Goal: Complete application form

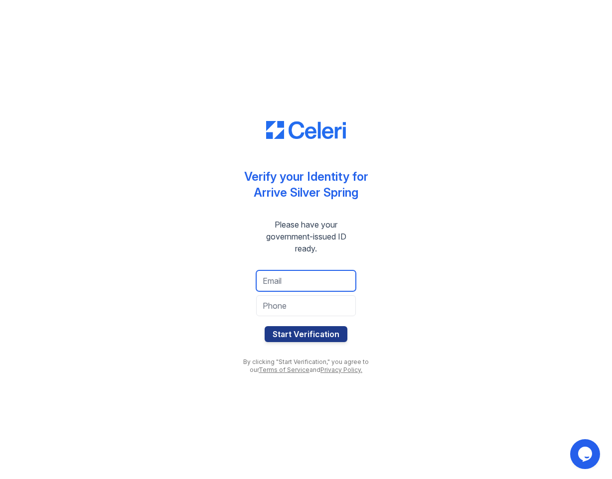
click at [284, 285] on input "email" at bounding box center [306, 281] width 100 height 21
type input "[EMAIL_ADDRESS][DOMAIN_NAME]"
click at [284, 307] on input "tel" at bounding box center [306, 305] width 100 height 21
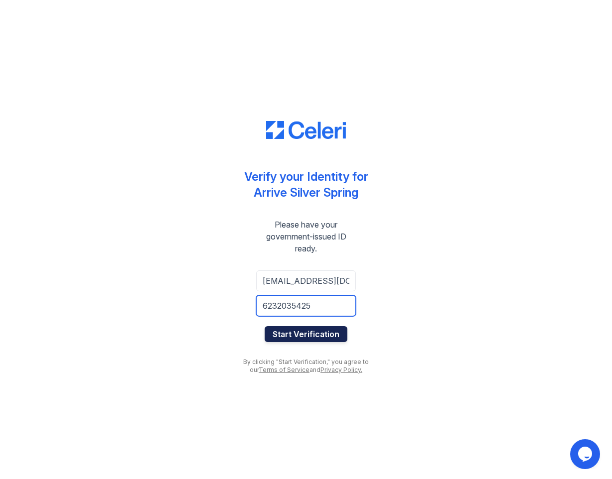
type input "6232035425"
click at [288, 333] on button "Start Verification" at bounding box center [306, 334] width 83 height 16
